Goal: Task Accomplishment & Management: Use online tool/utility

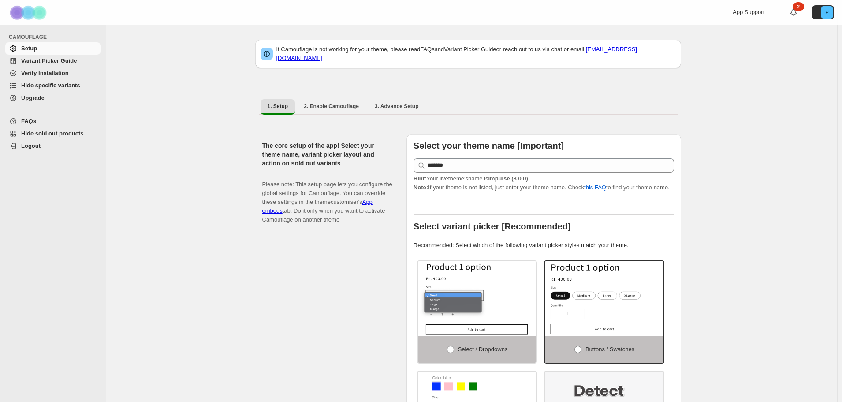
click at [45, 138] on span "Hide sold out products" at bounding box center [60, 133] width 78 height 9
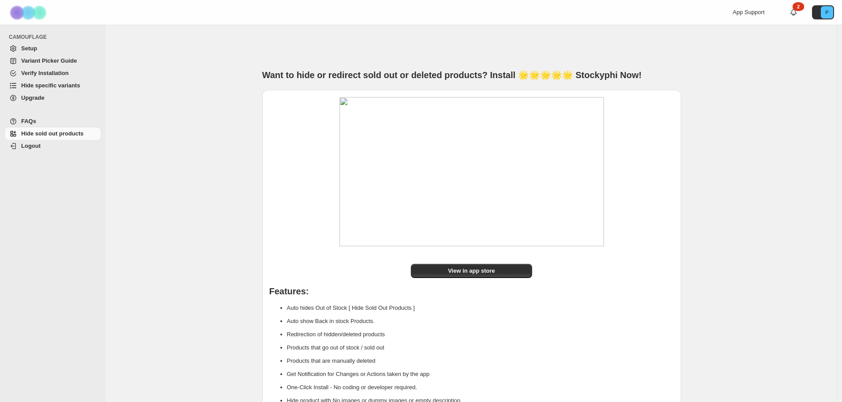
click at [40, 73] on span "Verify Installation" at bounding box center [45, 73] width 48 height 7
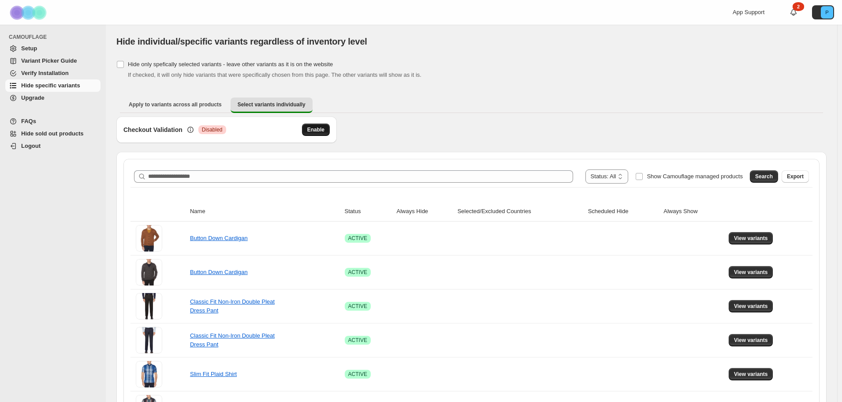
click at [314, 133] on span "Enable" at bounding box center [315, 129] width 17 height 7
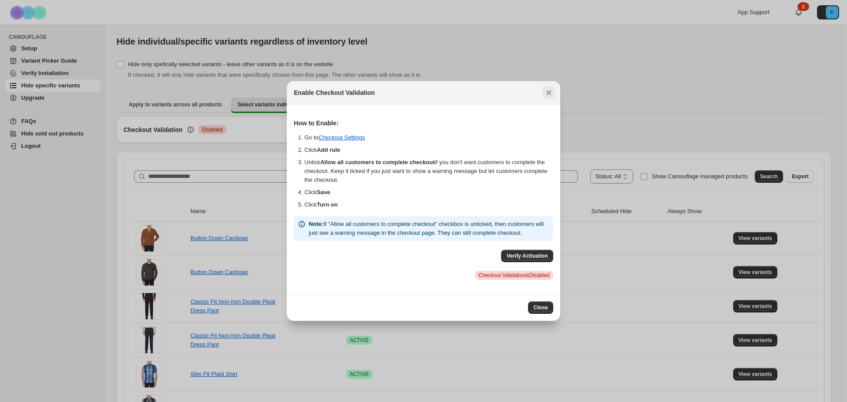
click at [549, 95] on icon "Close" at bounding box center [548, 92] width 9 height 9
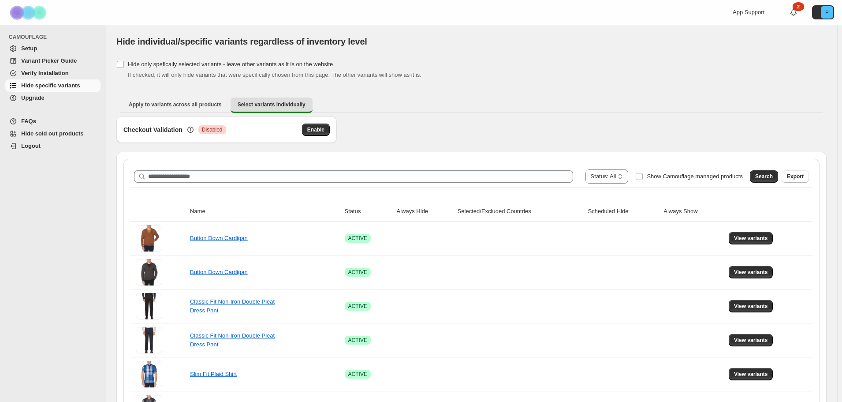
click at [41, 138] on link "Hide sold out products" at bounding box center [52, 133] width 95 height 12
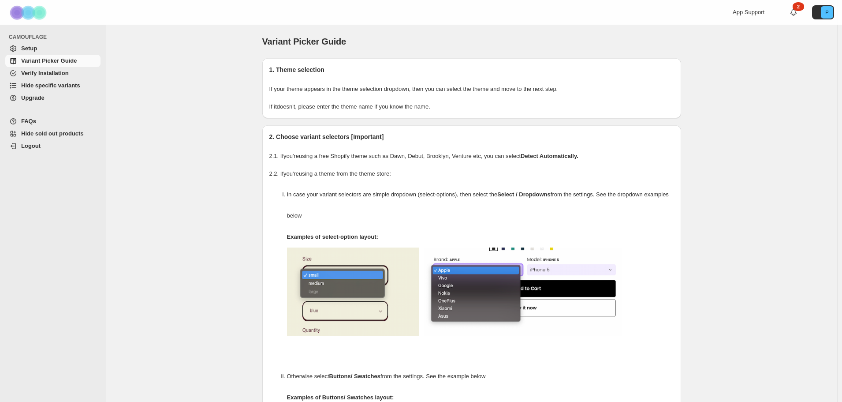
click at [35, 87] on span "Hide specific variants" at bounding box center [50, 85] width 59 height 7
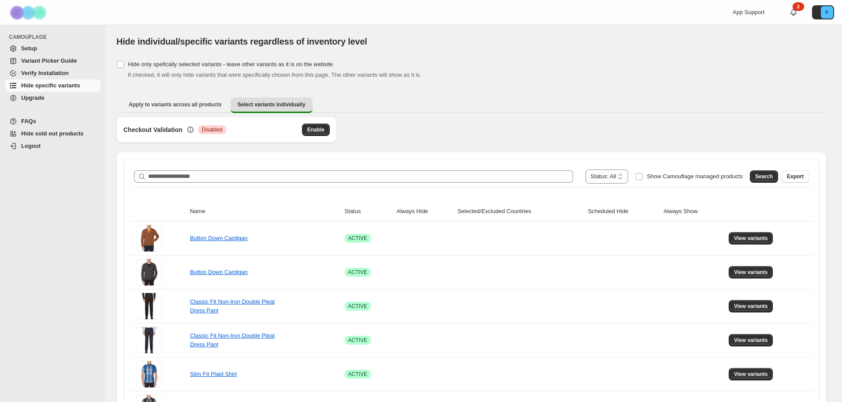
click at [34, 50] on span "Setup" at bounding box center [29, 48] width 16 height 7
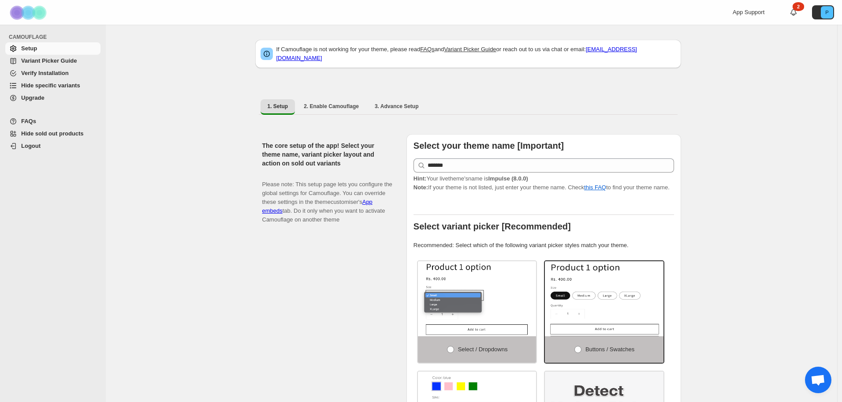
click at [819, 374] on span "Open chat" at bounding box center [818, 380] width 26 height 26
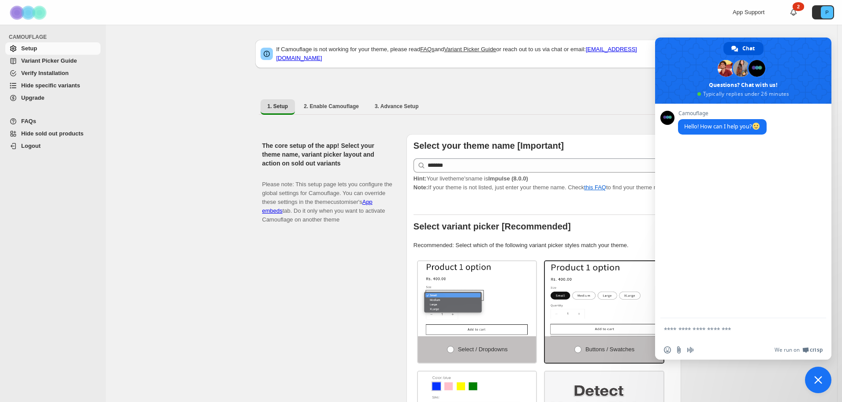
click at [680, 328] on textarea "Compose your message..." at bounding box center [733, 329] width 139 height 8
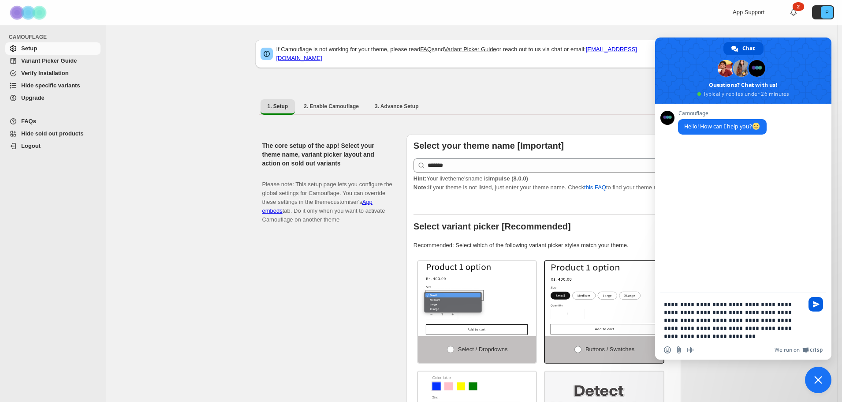
type textarea "**********"
click at [814, 303] on span "Send" at bounding box center [816, 304] width 7 height 7
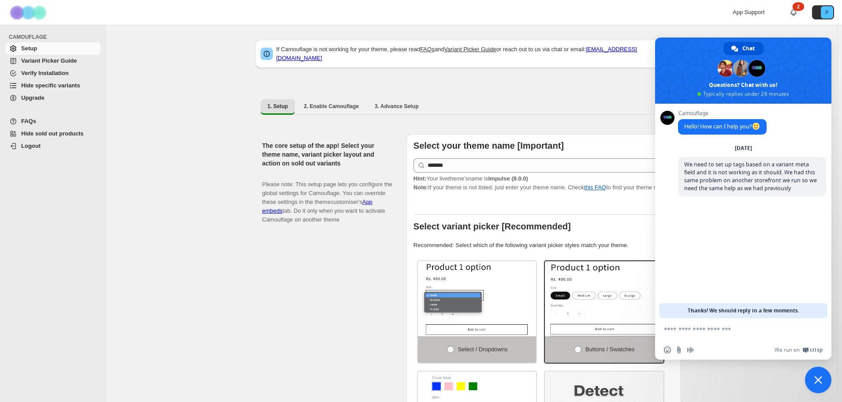
click at [692, 329] on textarea "Compose your message..." at bounding box center [733, 329] width 139 height 8
type textarea "*********"
click at [827, 382] on span "Close chat" at bounding box center [818, 380] width 26 height 26
